Goal: Task Accomplishment & Management: Use online tool/utility

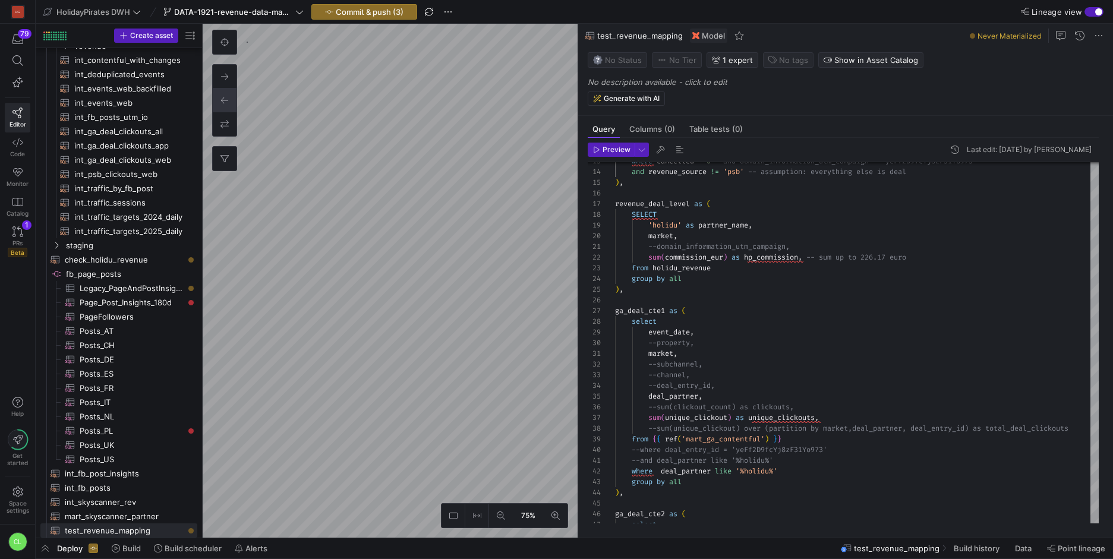
scroll to position [67, 0]
click at [393, 14] on span "Commit & push (3)" at bounding box center [370, 12] width 68 height 10
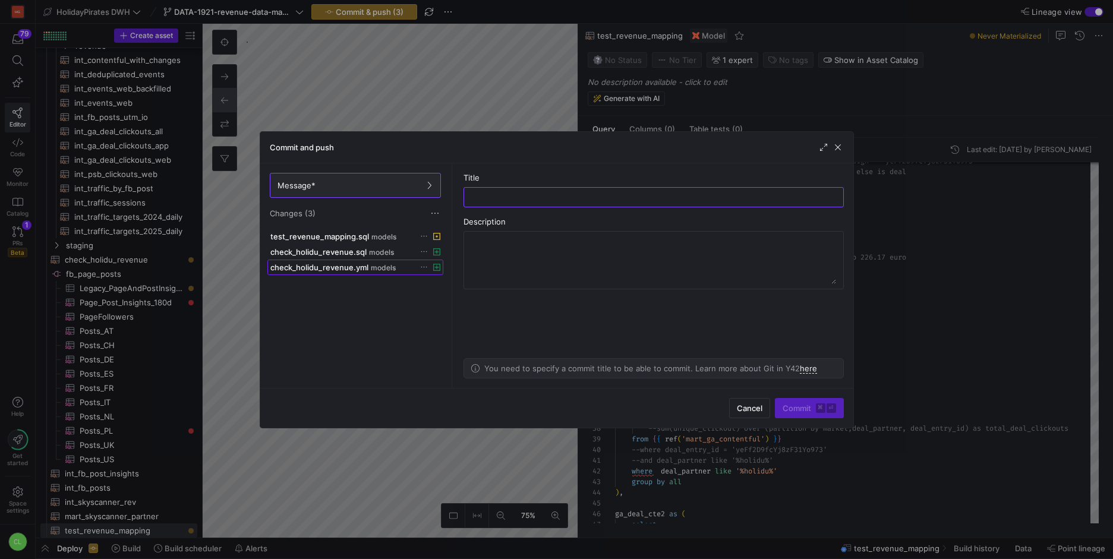
click at [386, 269] on span "models" at bounding box center [383, 268] width 25 height 8
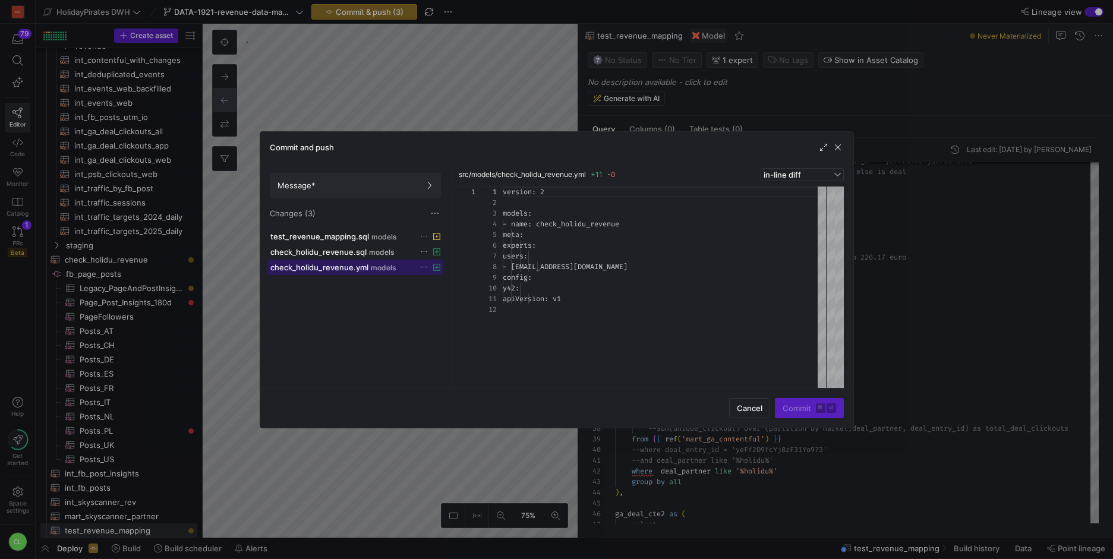
scroll to position [107, 0]
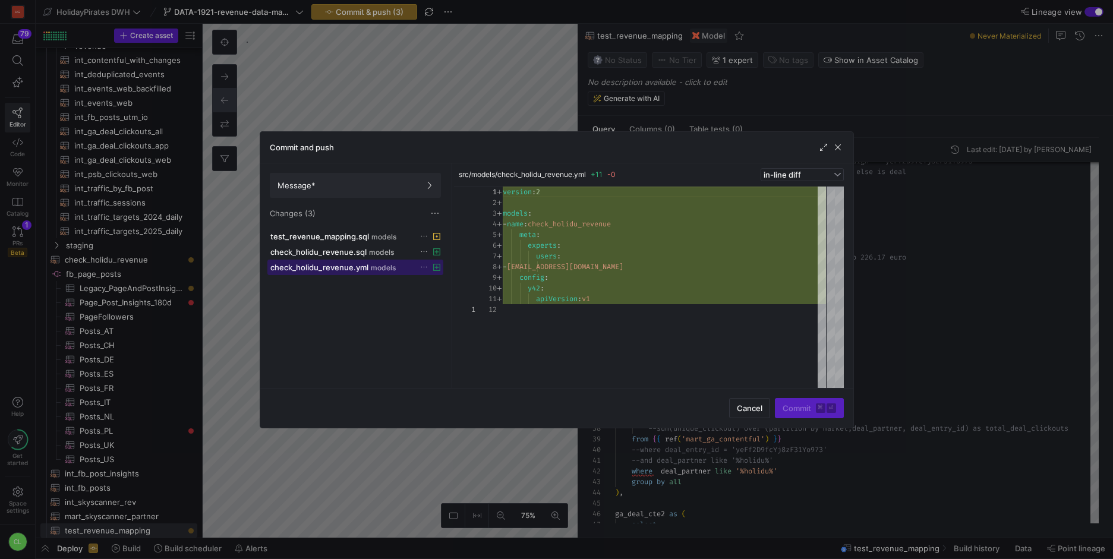
click at [397, 260] on span at bounding box center [355, 267] width 175 height 14
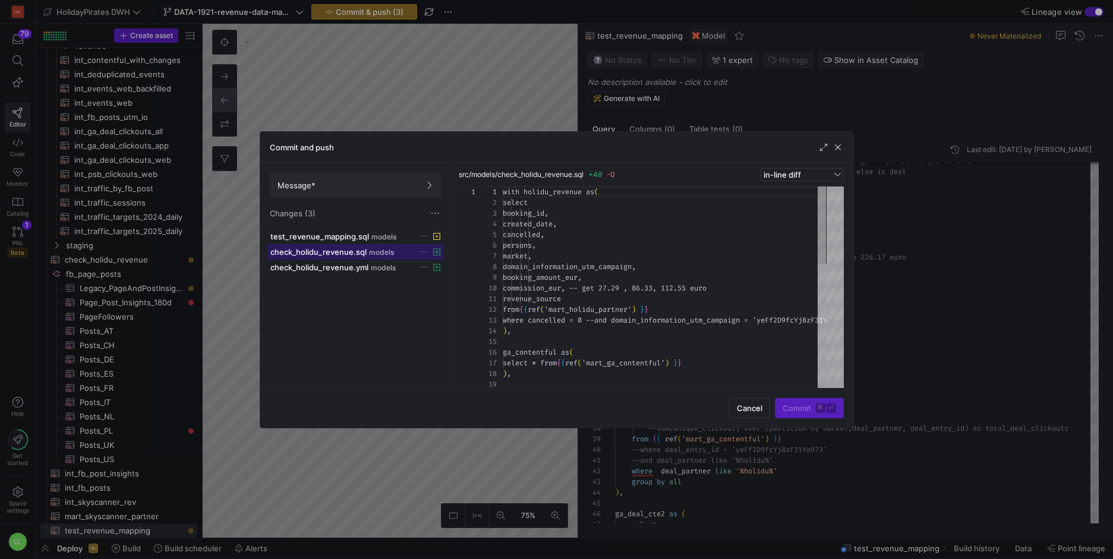
click at [399, 256] on div "check_holidu_revenue.sql models" at bounding box center [342, 252] width 144 height 10
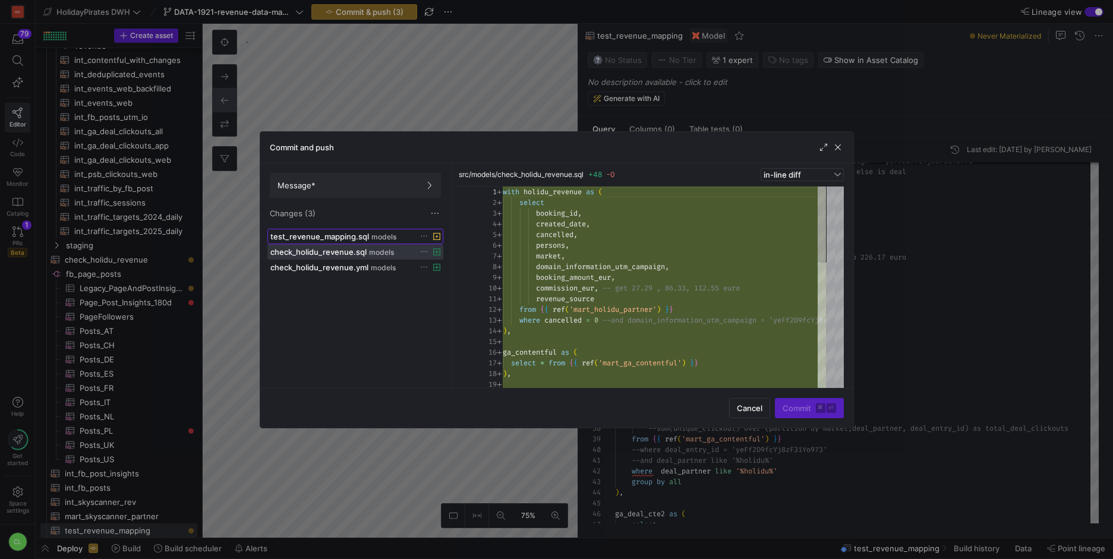
click at [358, 238] on span "test_revenue_mapping.sql" at bounding box center [319, 237] width 99 height 10
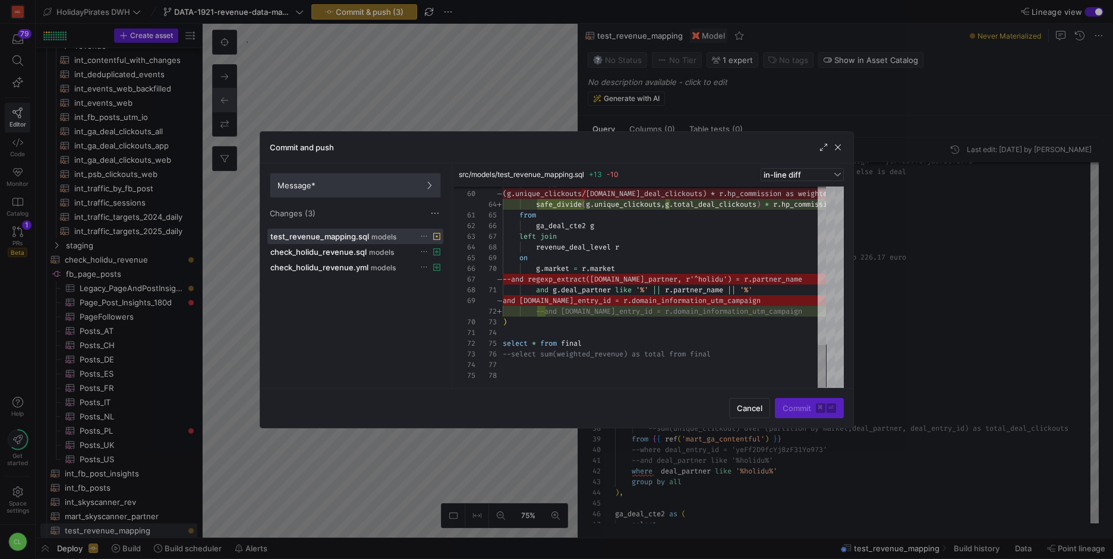
click at [419, 191] on span at bounding box center [355, 186] width 170 height 24
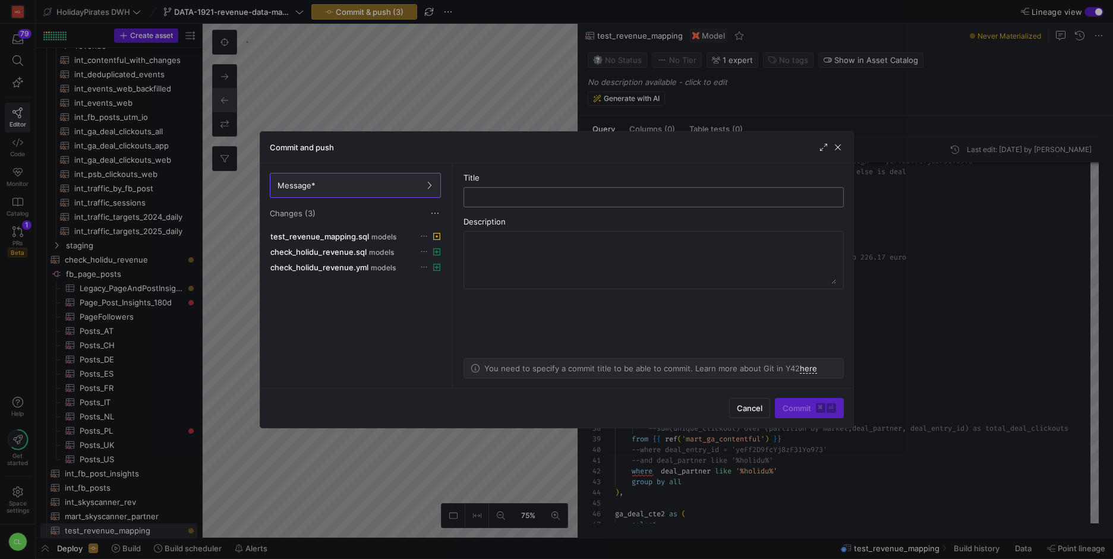
click at [521, 195] on input "text" at bounding box center [654, 198] width 360 height 10
type input "test"
click at [806, 415] on span "submit" at bounding box center [809, 408] width 68 height 19
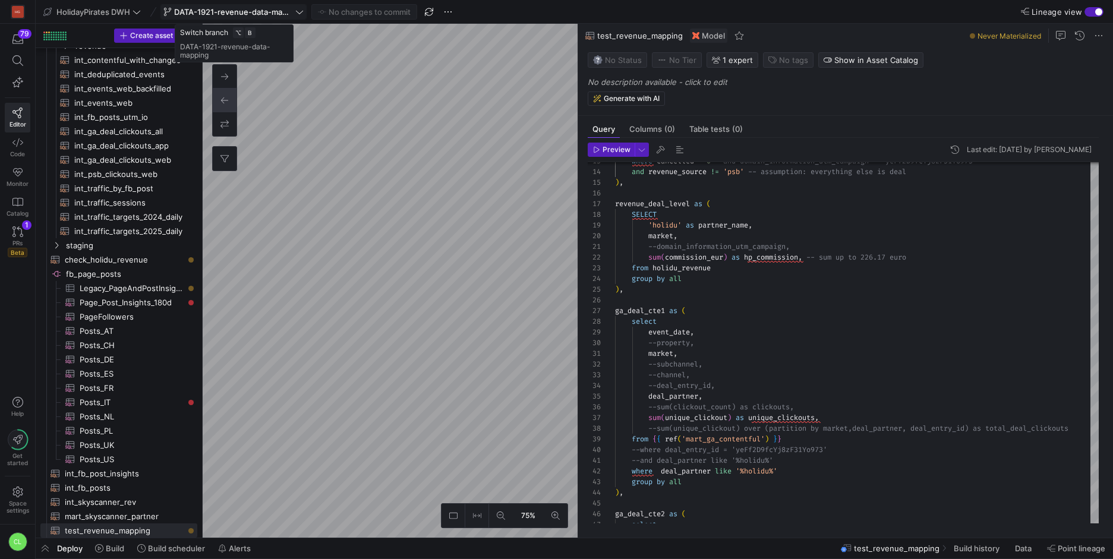
click at [291, 15] on span "DATA-1921-revenue-data-mapping" at bounding box center [233, 12] width 119 height 10
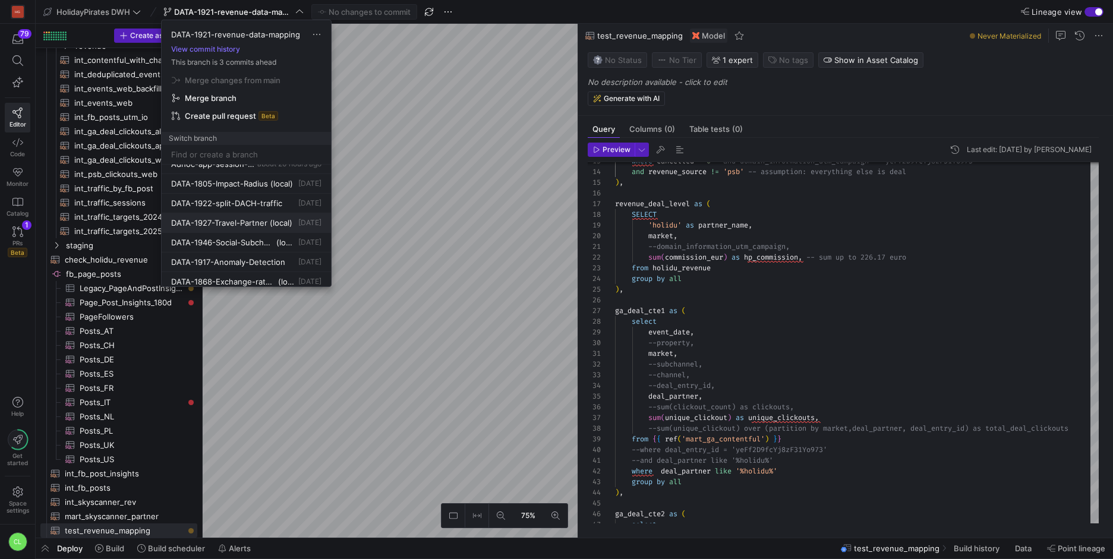
scroll to position [0, 0]
click at [284, 216] on span "about 20 hours ago" at bounding box center [289, 213] width 64 height 9
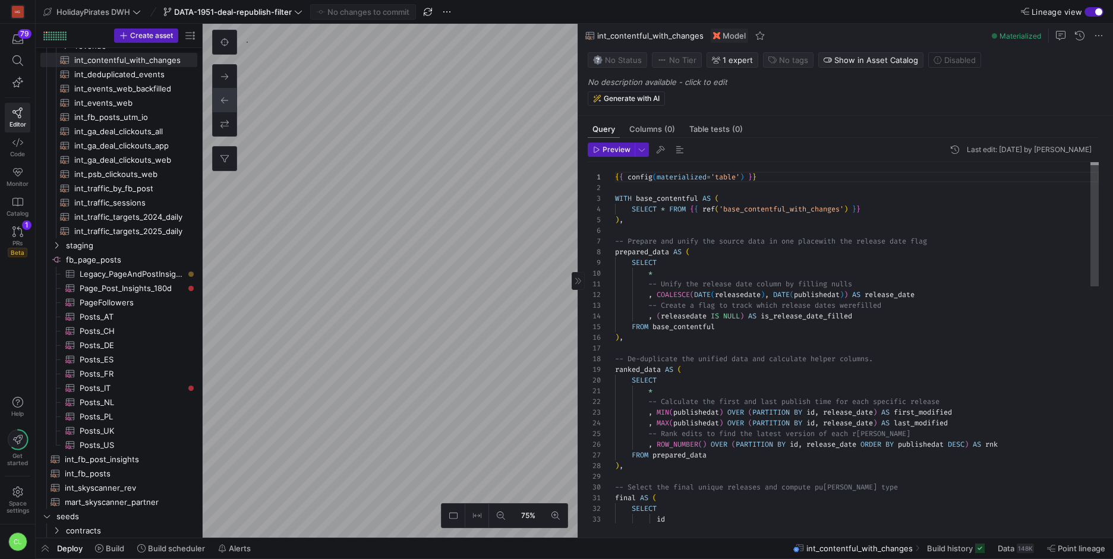
scroll to position [107, 0]
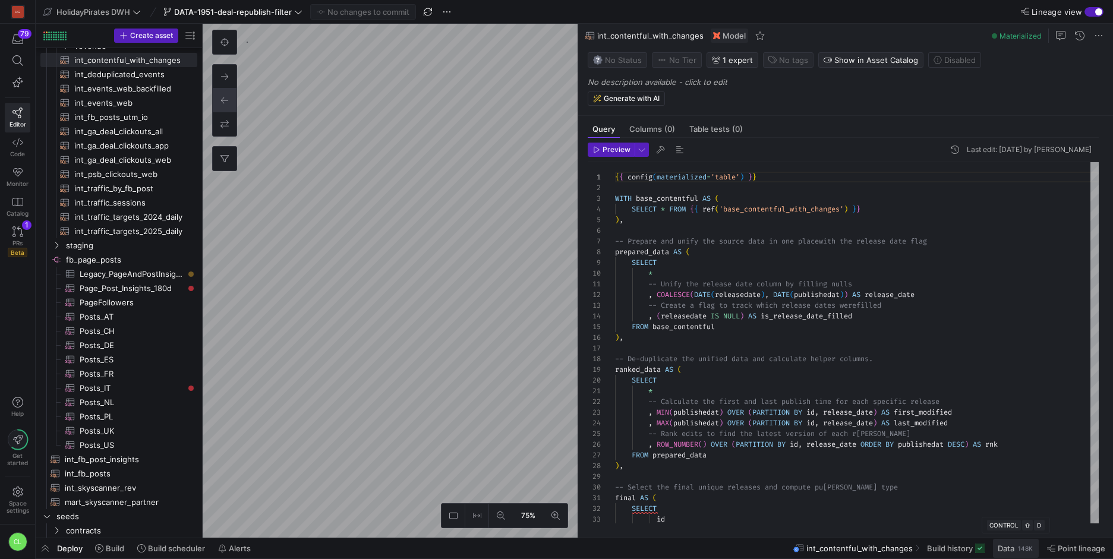
click at [1014, 556] on span at bounding box center [1016, 548] width 46 height 19
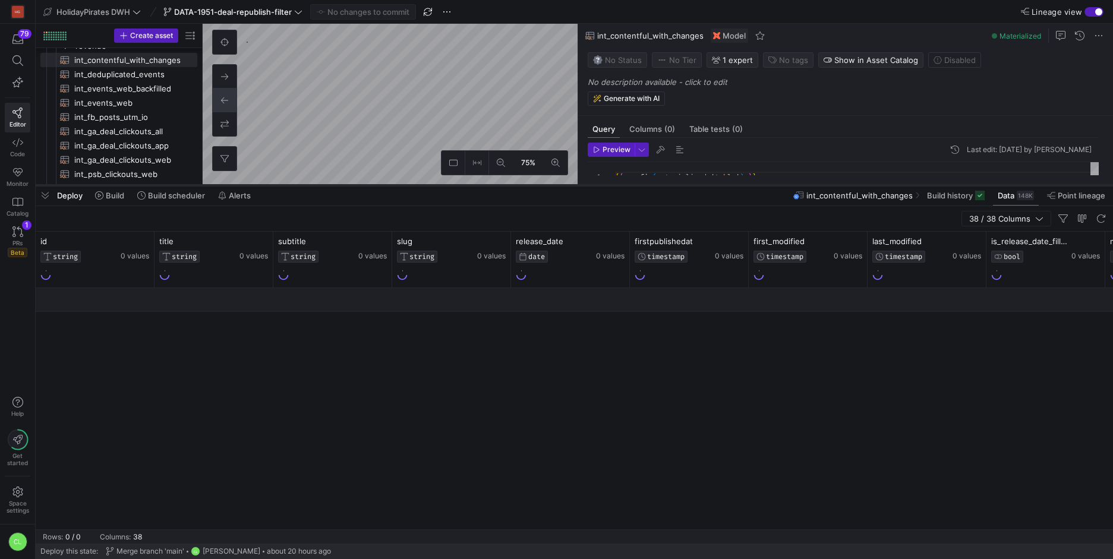
drag, startPoint x: 423, startPoint y: 343, endPoint x: 469, endPoint y: 186, distance: 163.4
click at [469, 186] on div at bounding box center [574, 185] width 1077 height 5
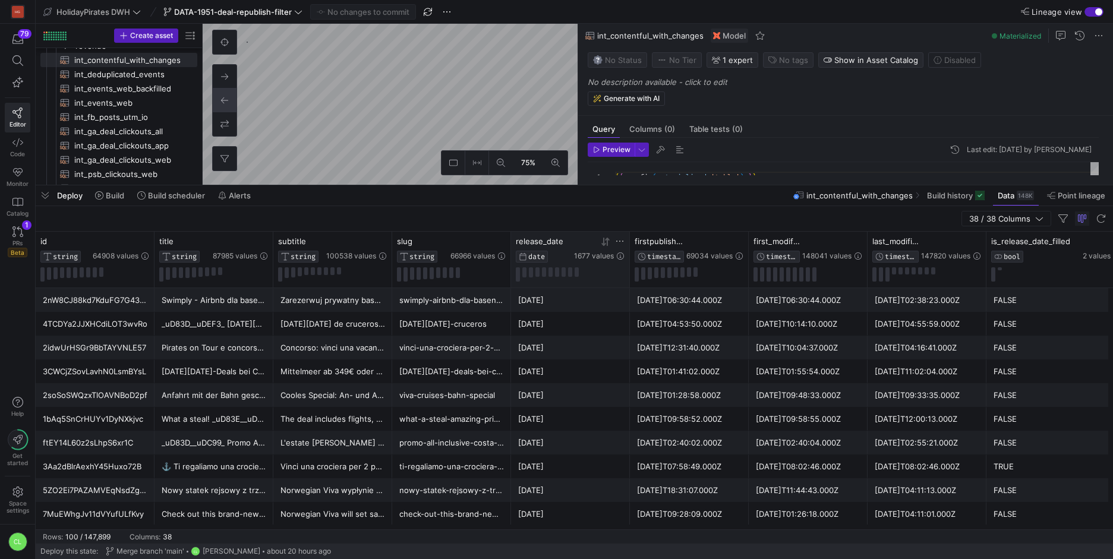
click at [607, 247] on div "1677 values" at bounding box center [599, 248] width 51 height 24
click at [605, 243] on icon at bounding box center [603, 242] width 4 height 8
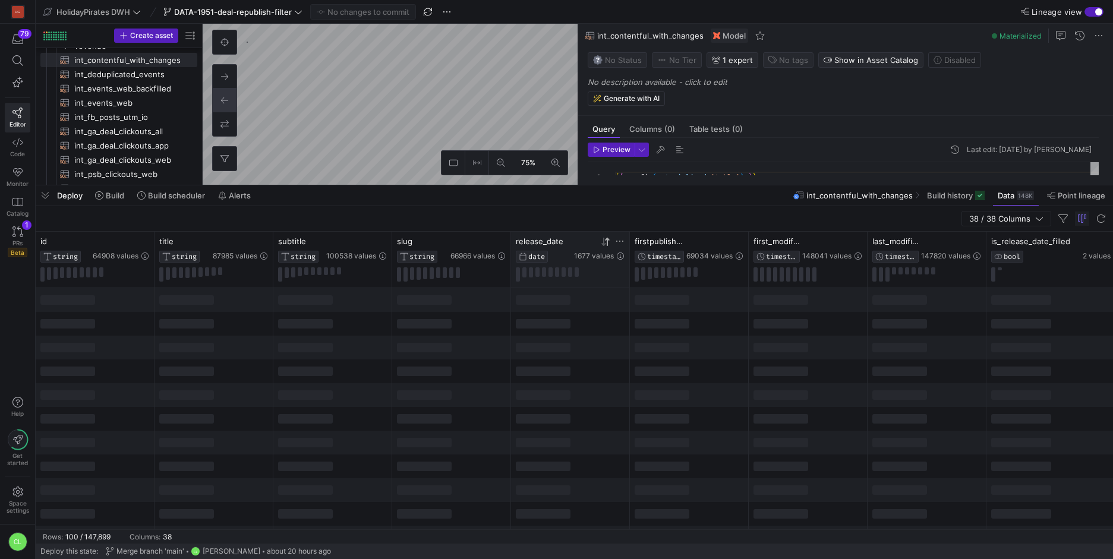
click at [605, 243] on icon at bounding box center [603, 242] width 4 height 8
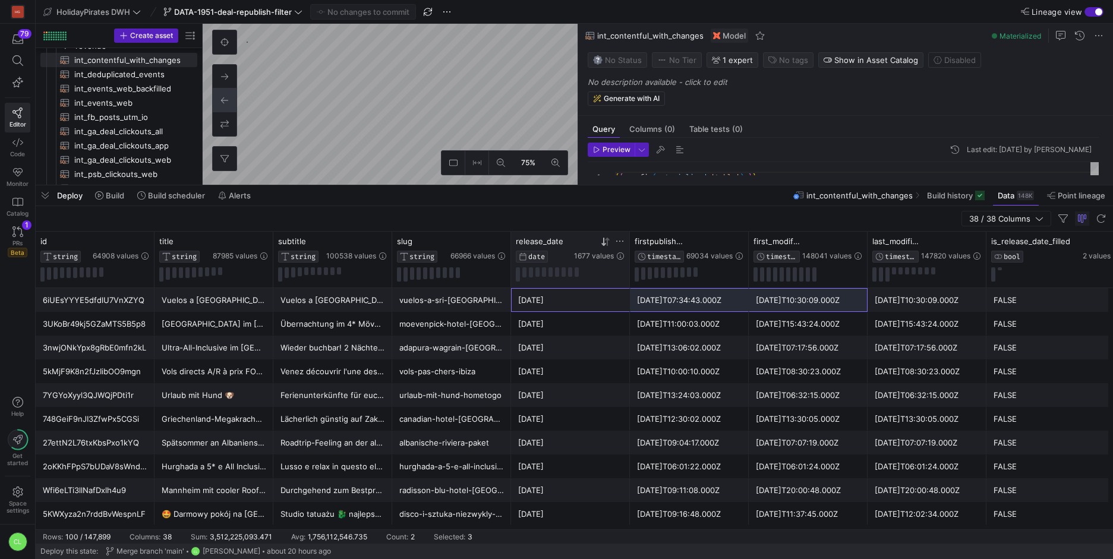
drag, startPoint x: 573, startPoint y: 297, endPoint x: 810, endPoint y: 304, distance: 236.6
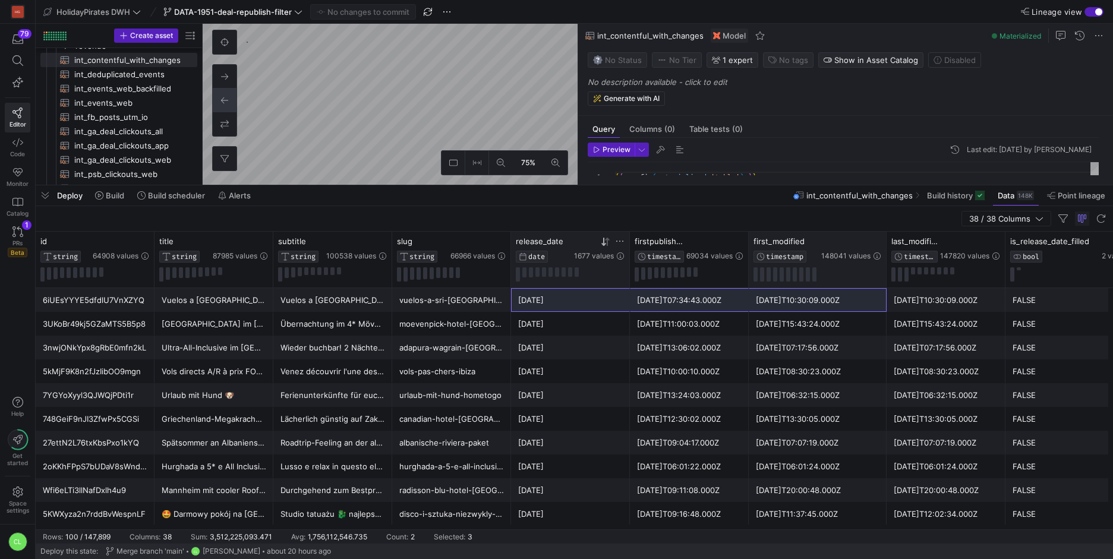
drag, startPoint x: 866, startPoint y: 239, endPoint x: 885, endPoint y: 239, distance: 18.4
click at [885, 239] on div at bounding box center [886, 260] width 5 height 56
click at [717, 321] on div "[DATE]T11:00:03.000Z" at bounding box center [689, 324] width 105 height 23
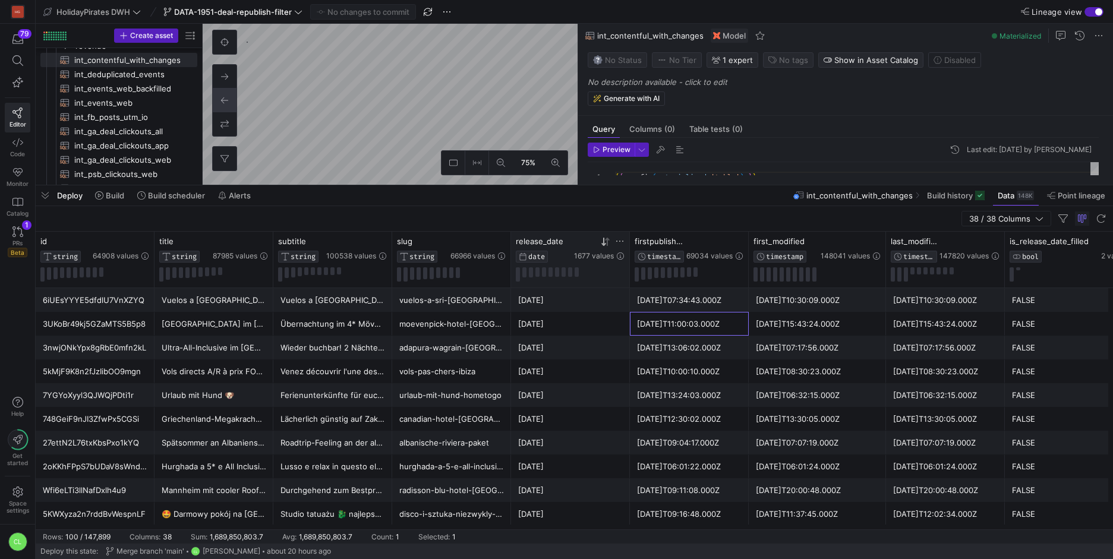
click at [809, 328] on div "[DATE]T15:43:24.000Z" at bounding box center [817, 324] width 123 height 23
click at [715, 330] on div "[DATE]T11:00:03.000Z" at bounding box center [689, 324] width 105 height 23
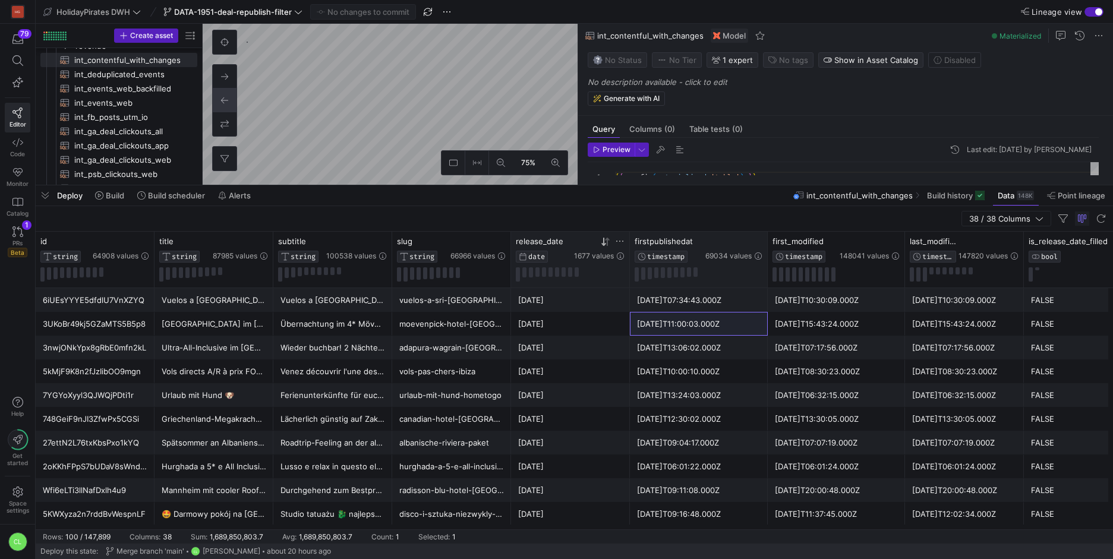
drag, startPoint x: 747, startPoint y: 238, endPoint x: 766, endPoint y: 235, distance: 19.2
click at [766, 235] on div at bounding box center [767, 260] width 5 height 56
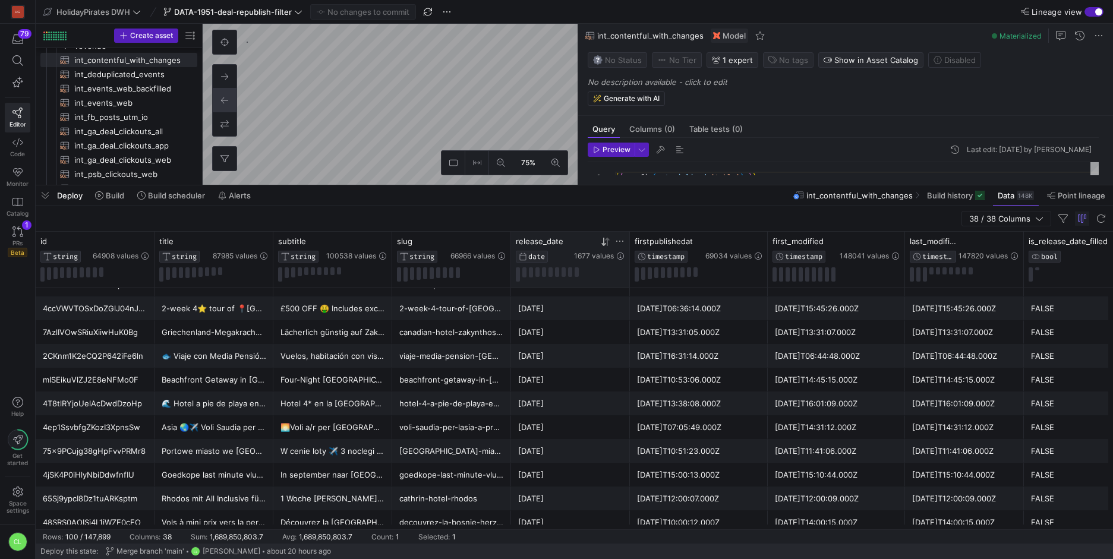
scroll to position [2164, 0]
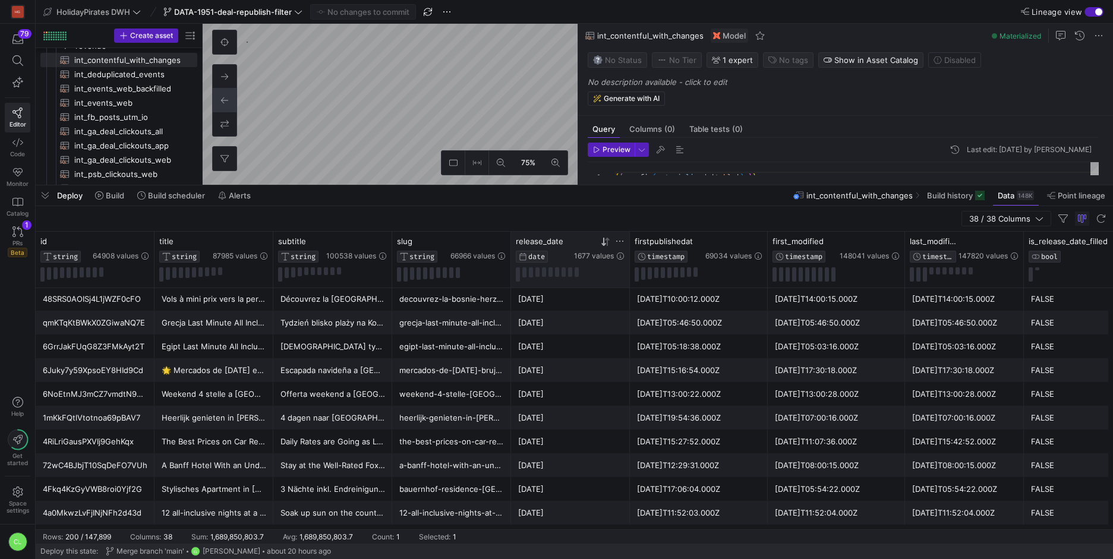
click at [601, 246] on icon at bounding box center [606, 242] width 10 height 10
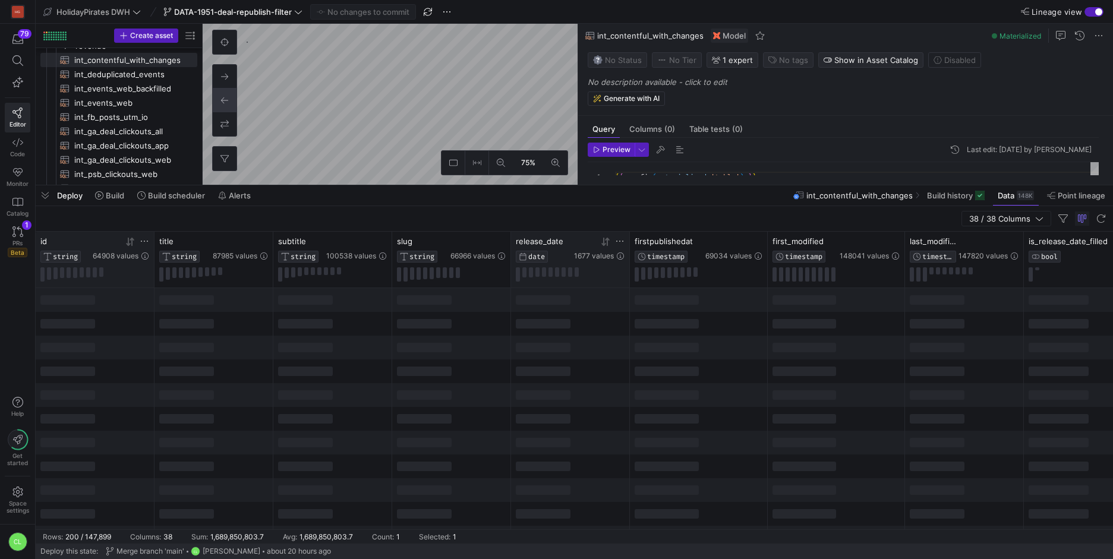
click at [144, 241] on icon at bounding box center [144, 241] width 7 height 1
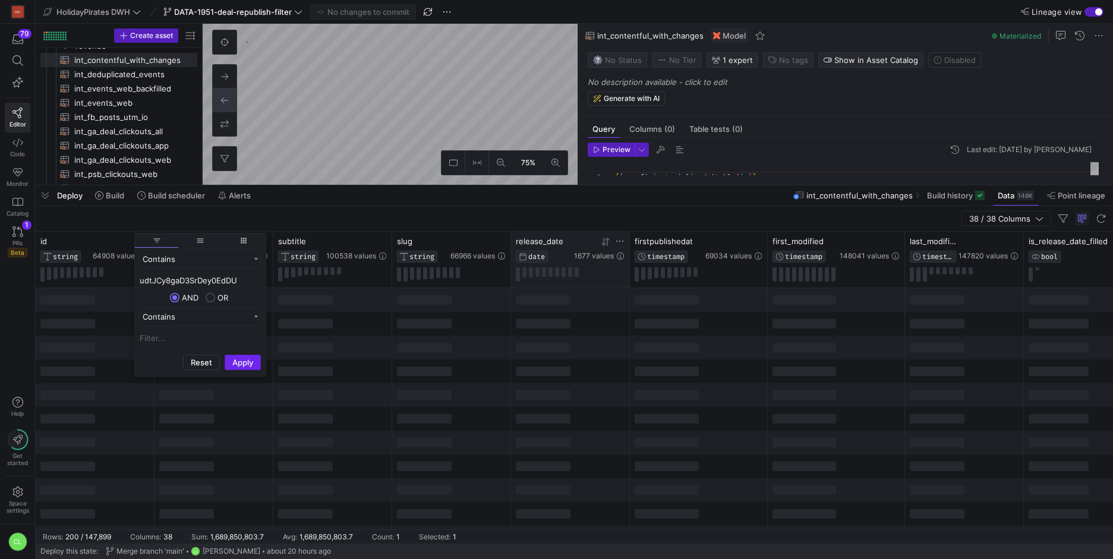
type input "udtJCy8gaD3SrDey0EdDU"
click at [248, 361] on button "Apply" at bounding box center [243, 362] width 36 height 15
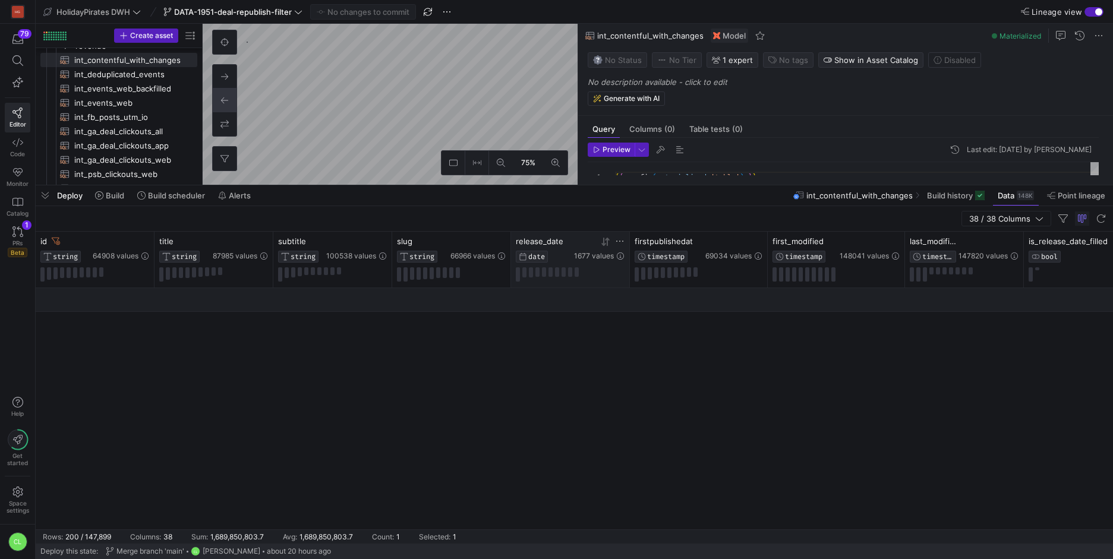
click at [419, 339] on div at bounding box center [574, 408] width 1077 height 241
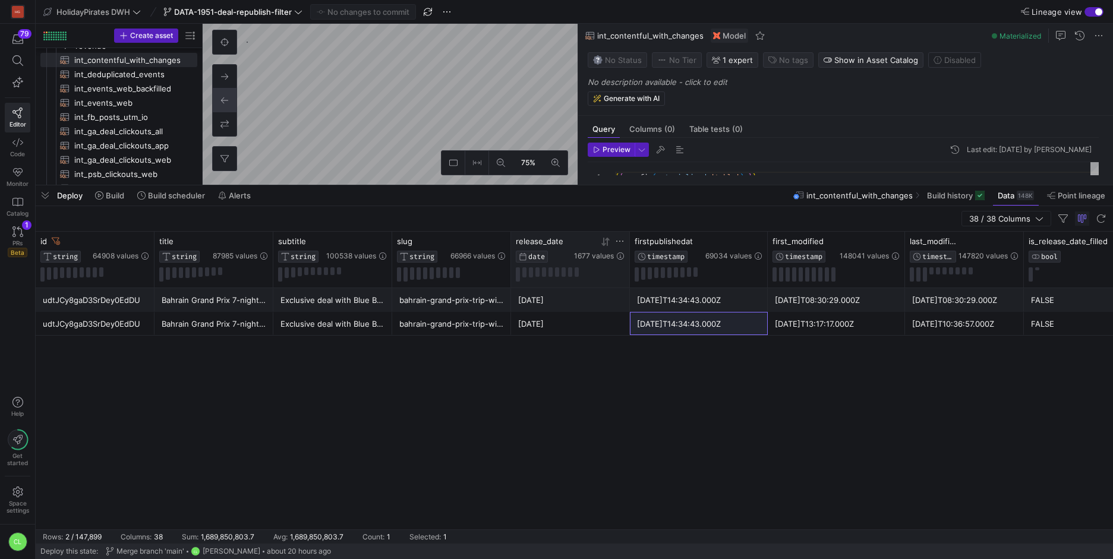
click at [607, 240] on icon at bounding box center [607, 241] width 4 height 8
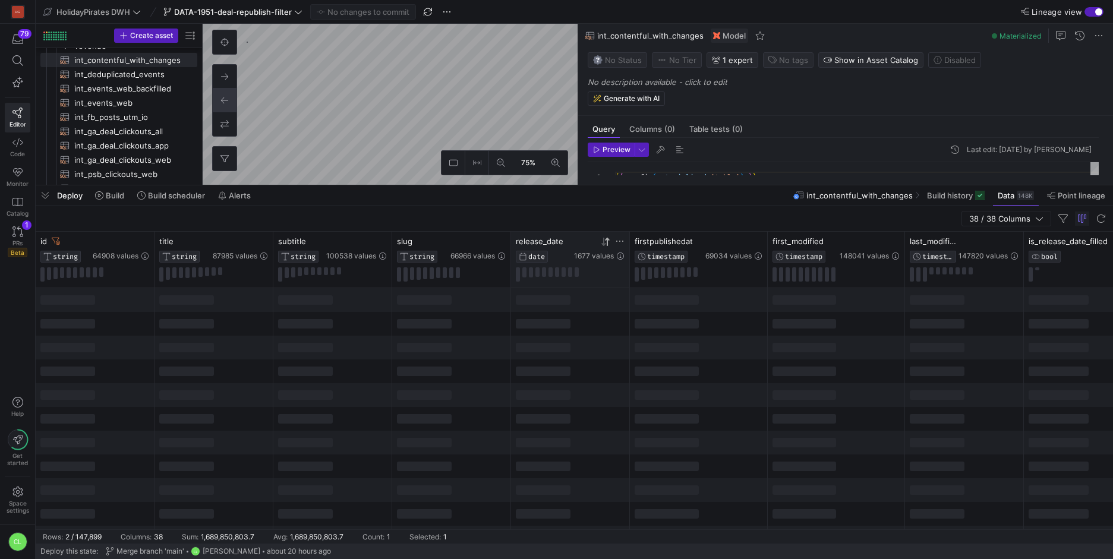
click at [585, 313] on div at bounding box center [570, 324] width 119 height 24
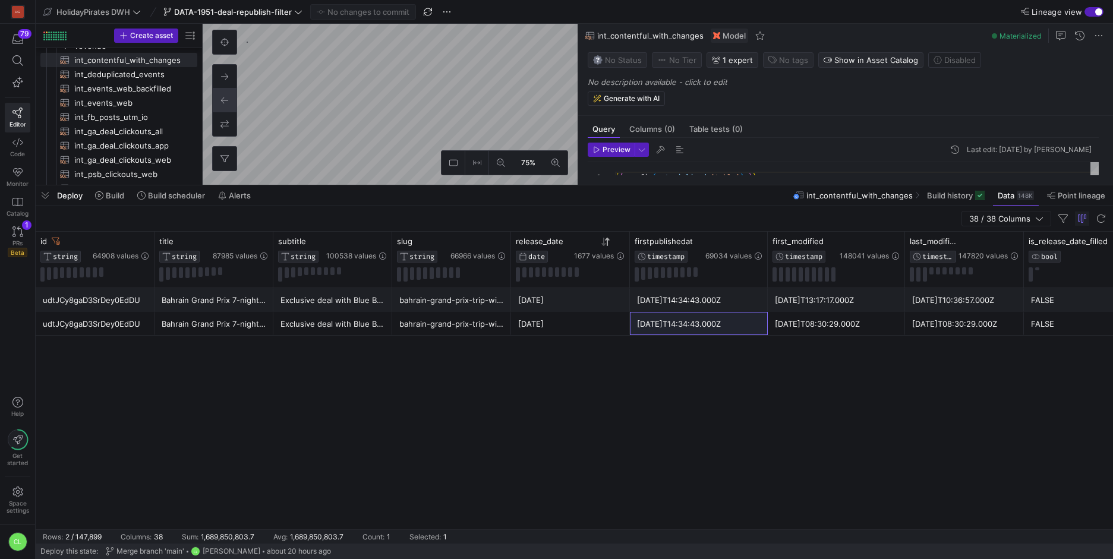
click at [683, 318] on div "[DATE]T14:34:43.000Z" at bounding box center [699, 324] width 124 height 23
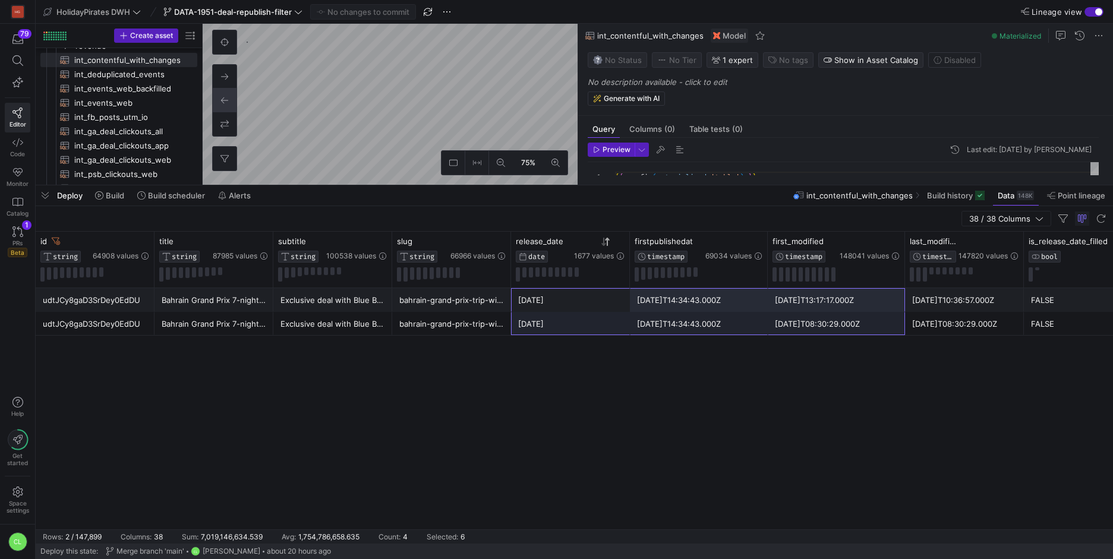
drag, startPoint x: 576, startPoint y: 307, endPoint x: 815, endPoint y: 327, distance: 239.8
click at [149, 244] on div "id STRING 64908 values" at bounding box center [95, 260] width 119 height 56
click at [146, 244] on icon at bounding box center [145, 241] width 10 height 10
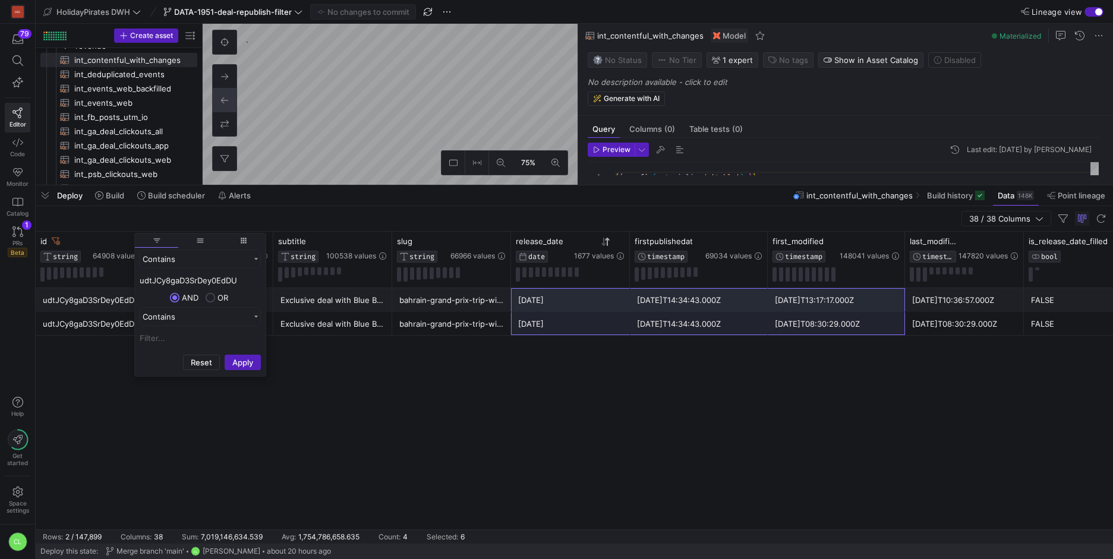
click at [207, 280] on input "udtJCy8gaD3SrDey0EdDU" at bounding box center [200, 280] width 121 height 14
type input "1s2SyByeorN7WjIzFQ9SKc"
click at [245, 355] on button "Apply" at bounding box center [243, 362] width 36 height 15
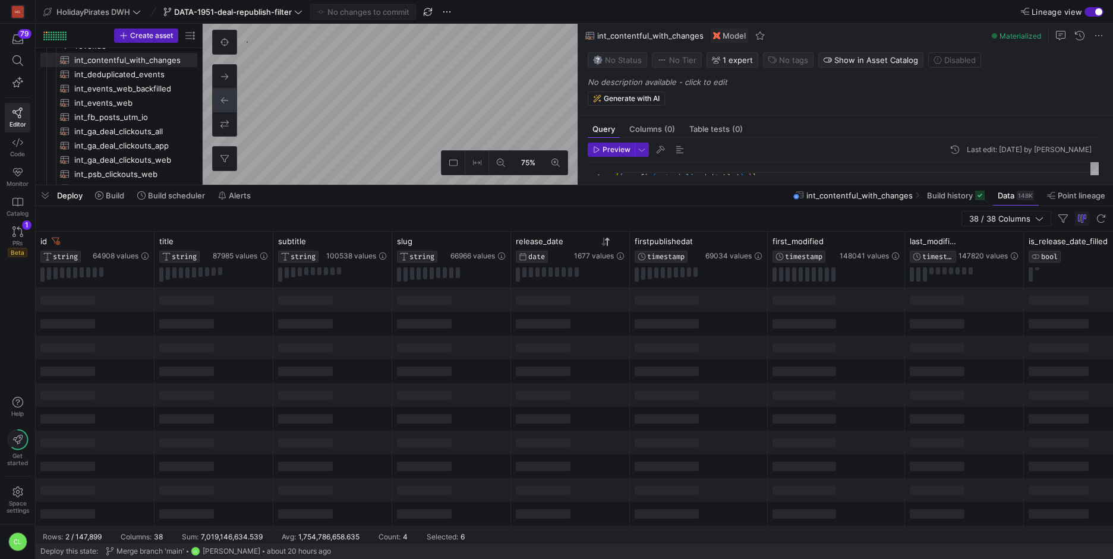
click at [478, 371] on div at bounding box center [451, 371] width 119 height 24
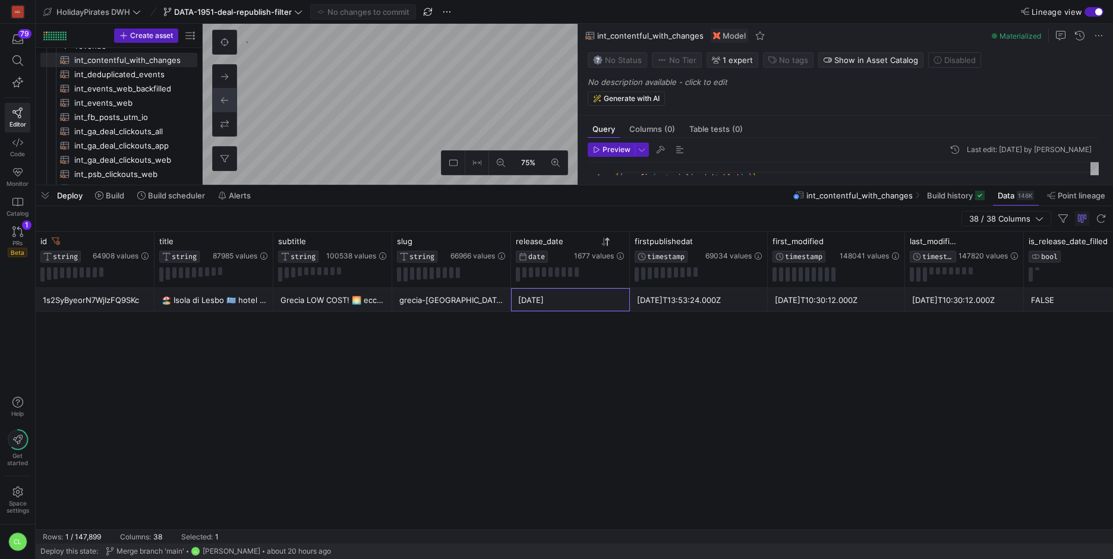
click at [592, 310] on div "[DATE]" at bounding box center [570, 300] width 105 height 23
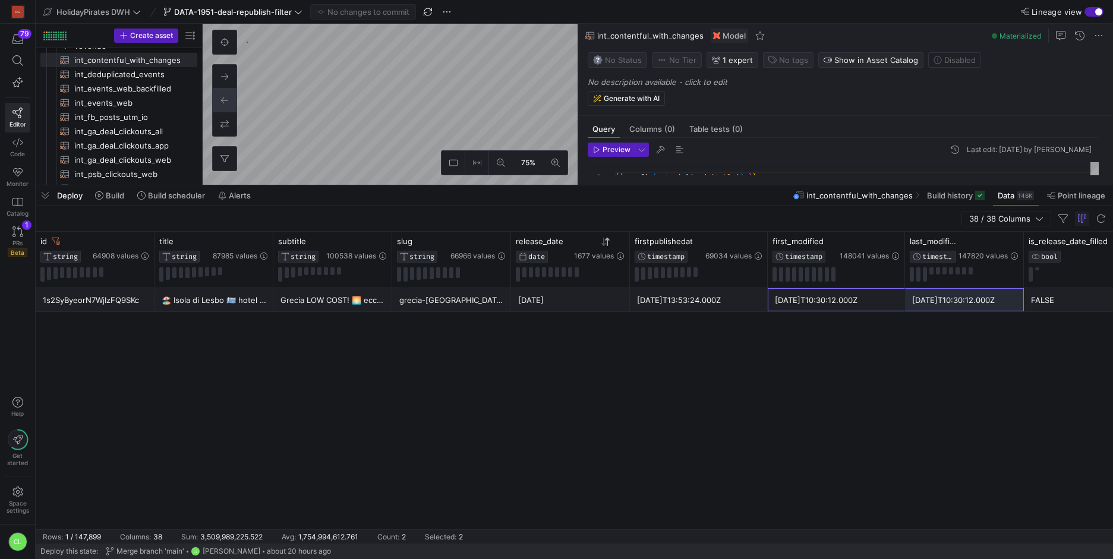
drag, startPoint x: 803, startPoint y: 309, endPoint x: 952, endPoint y: 291, distance: 149.6
drag, startPoint x: 840, startPoint y: 297, endPoint x: 934, endPoint y: 298, distance: 93.9
click at [934, 298] on div "[DATE]T10:30:12.000Z" at bounding box center [964, 300] width 105 height 23
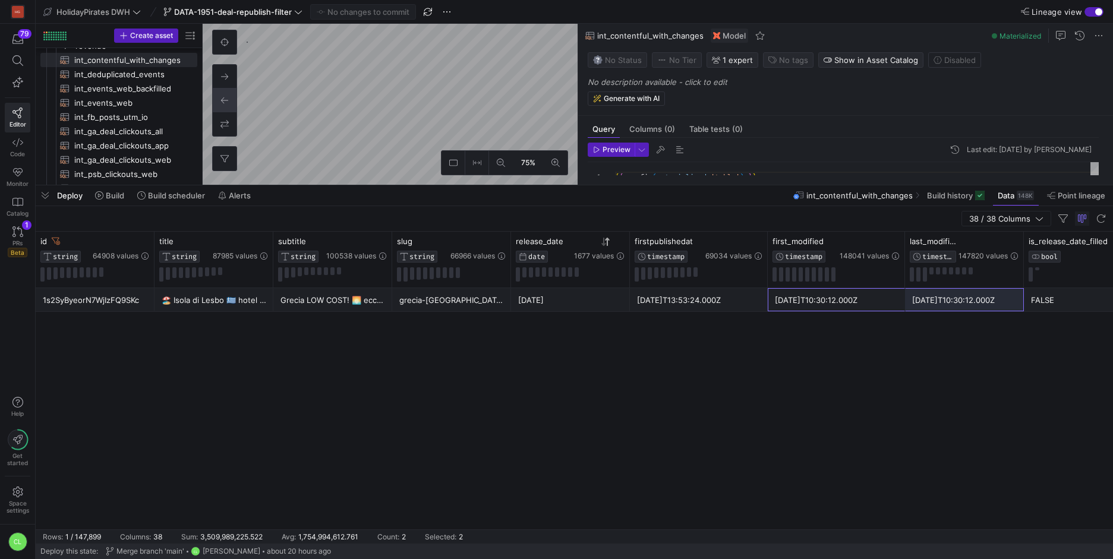
drag, startPoint x: 843, startPoint y: 299, endPoint x: 950, endPoint y: 292, distance: 106.6
click at [950, 292] on div "[DATE]T10:30:12.000Z" at bounding box center [964, 300] width 105 height 23
click at [760, 199] on div "Deploy Build Build scheduler Alerts int_contentful_with_changes Build history D…" at bounding box center [574, 195] width 1077 height 20
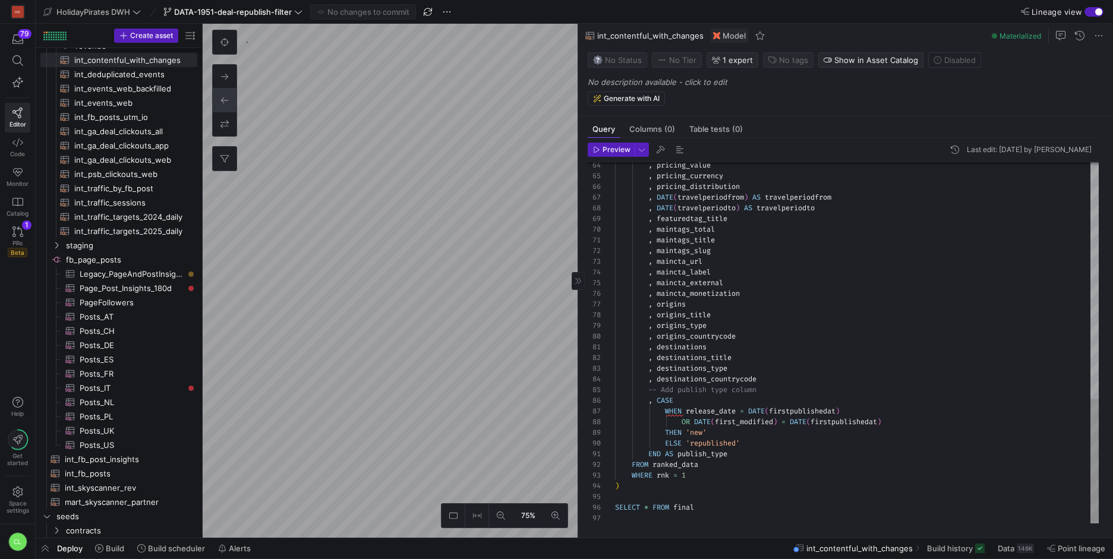
type textarea "END AS publish_type FROM ranked_data WHERE rnk = 1 ) SELECT * FROM final"
click at [717, 491] on div ", pricing_value , pricing_currency , pricing_distribution , DATE ( travelperiod…" at bounding box center [857, -1] width 484 height 1047
